Goal: Task Accomplishment & Management: Manage account settings

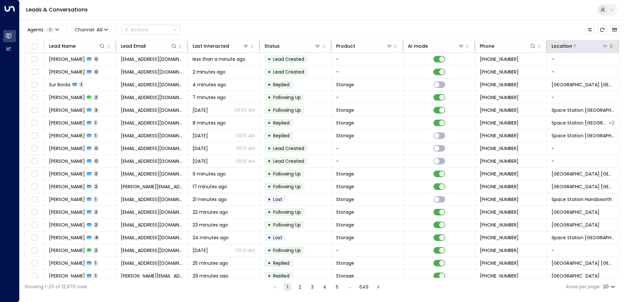
click at [605, 47] on icon at bounding box center [605, 45] width 5 height 5
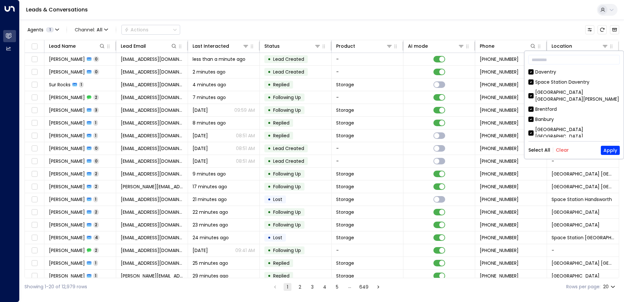
click at [561, 150] on button "Clear" at bounding box center [562, 149] width 13 height 5
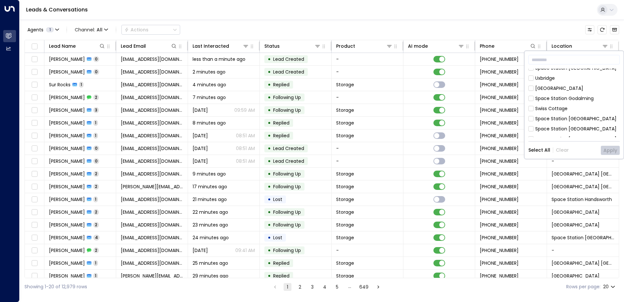
scroll to position [163, 0]
click at [556, 121] on div "Space Station [GEOGRAPHIC_DATA]" at bounding box center [576, 124] width 81 height 7
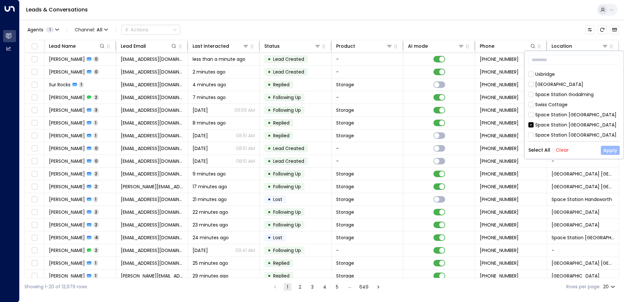
click at [609, 151] on button "Apply" at bounding box center [610, 150] width 19 height 9
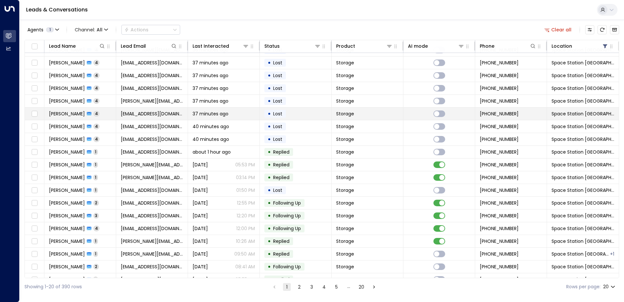
scroll to position [32, 0]
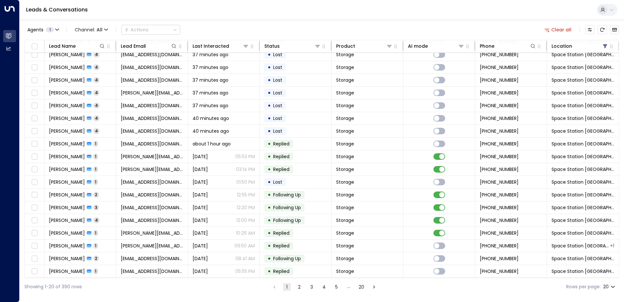
click at [612, 287] on body "Overview Leads & Conversations Leads & Conversations Analytics Analytics Leads …" at bounding box center [312, 147] width 624 height 295
click at [605, 275] on li "50" at bounding box center [609, 277] width 19 height 12
type input "**"
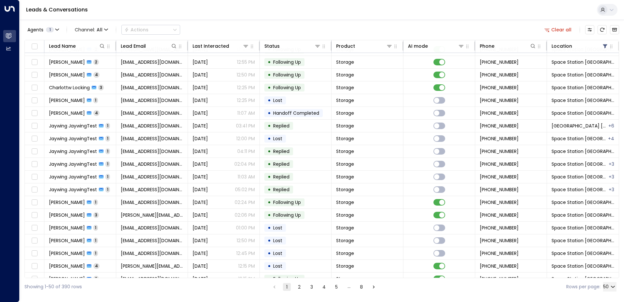
scroll to position [414, 0]
